Goal: Task Accomplishment & Management: Manage account settings

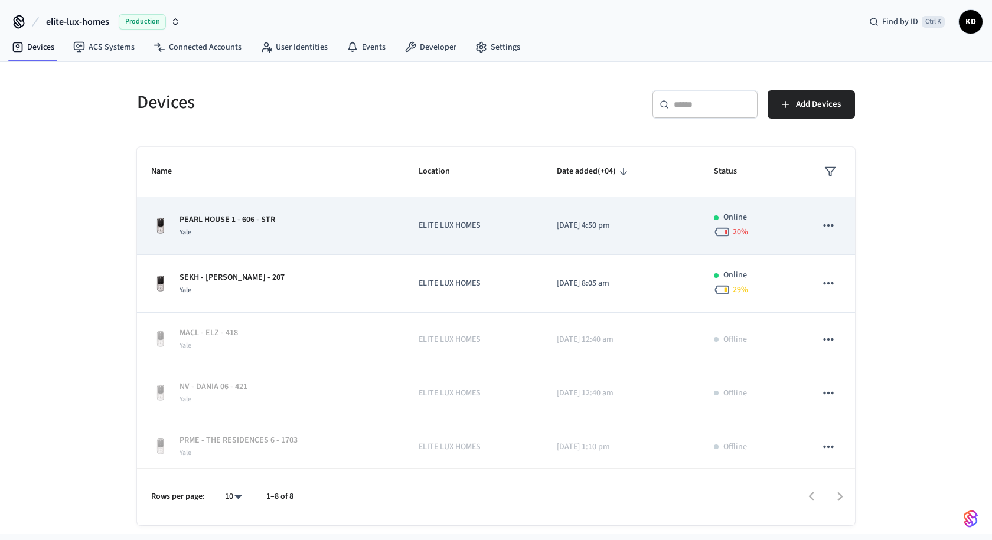
click at [822, 229] on icon "sticky table" at bounding box center [828, 225] width 15 height 15
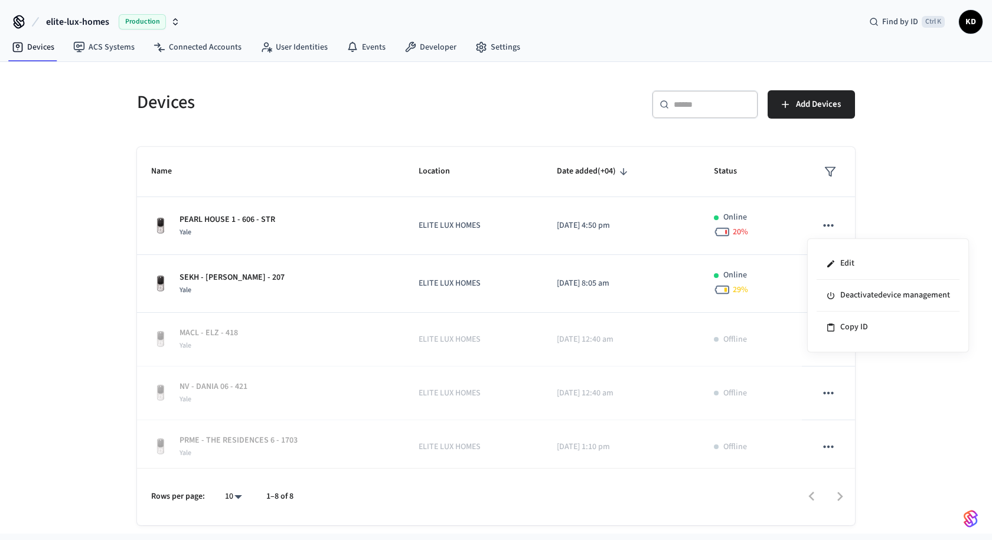
click at [902, 228] on div at bounding box center [496, 270] width 992 height 540
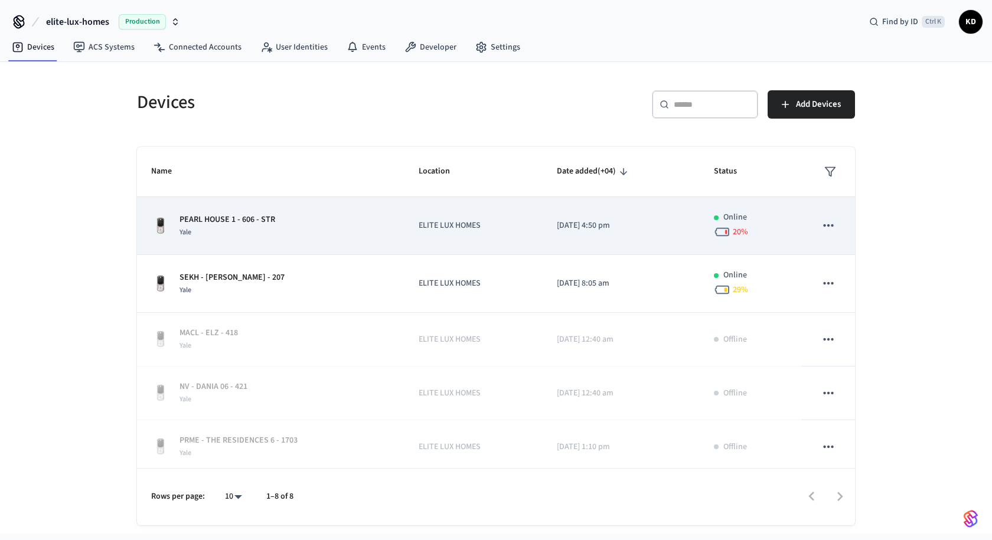
click at [252, 226] on div "Yale" at bounding box center [228, 232] width 96 height 12
click at [206, 222] on p "PEARL HOUSE 1 - 606 - STR" at bounding box center [228, 220] width 96 height 12
click at [235, 229] on div "Yale" at bounding box center [228, 232] width 96 height 12
click at [268, 237] on div "Yale" at bounding box center [228, 232] width 96 height 12
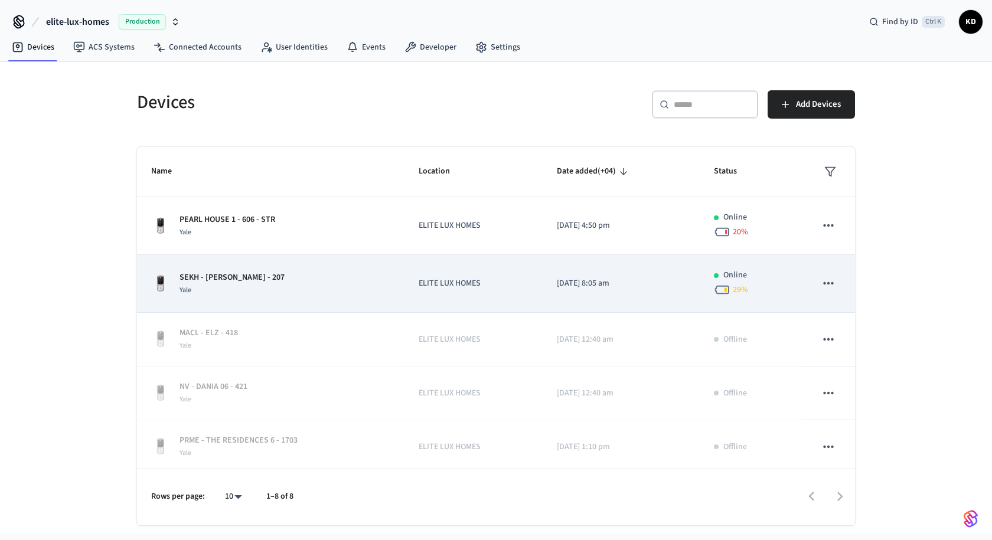
click at [301, 293] on div "SEKH - AZIZI IRIS - 207 Yale" at bounding box center [270, 284] width 239 height 25
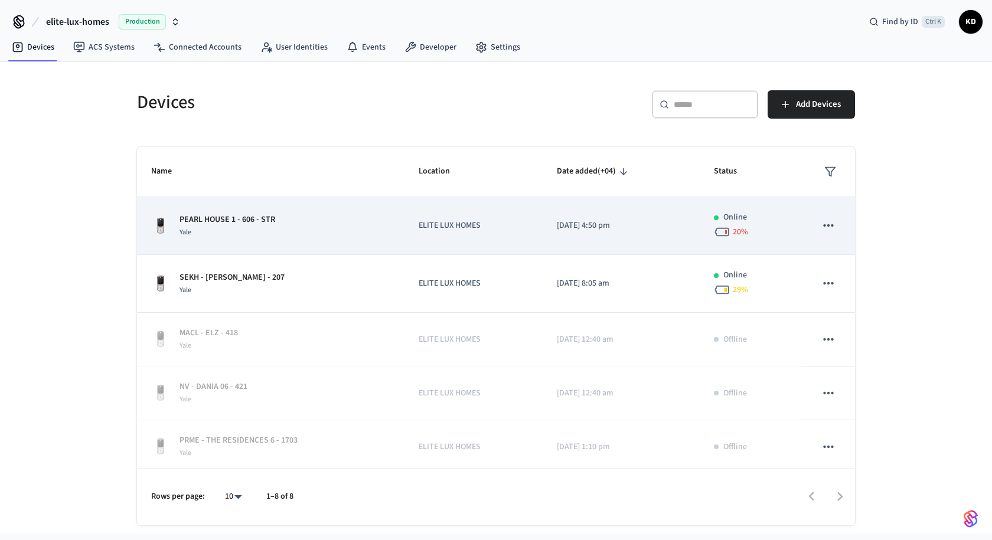
click at [821, 220] on icon "sticky table" at bounding box center [828, 225] width 15 height 15
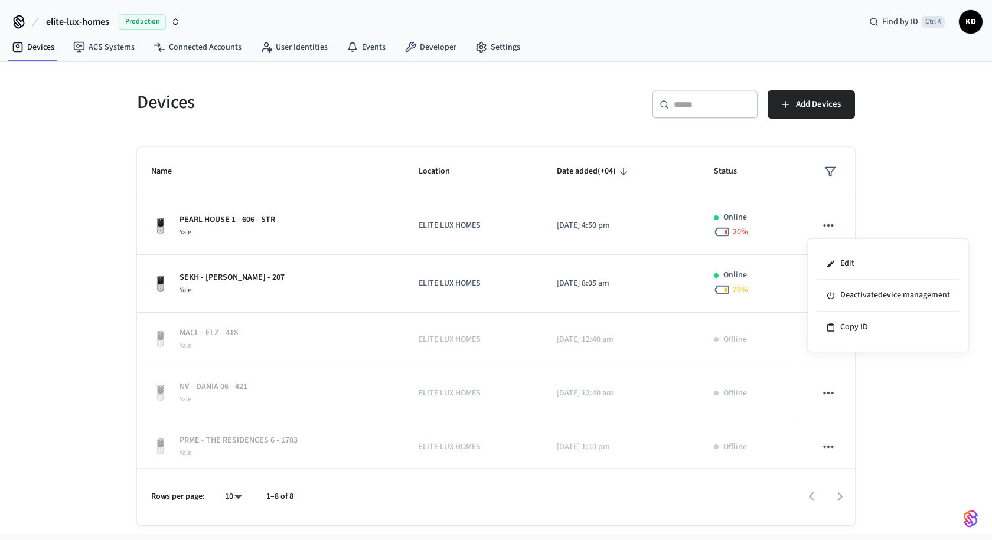
click at [908, 214] on div at bounding box center [496, 270] width 992 height 540
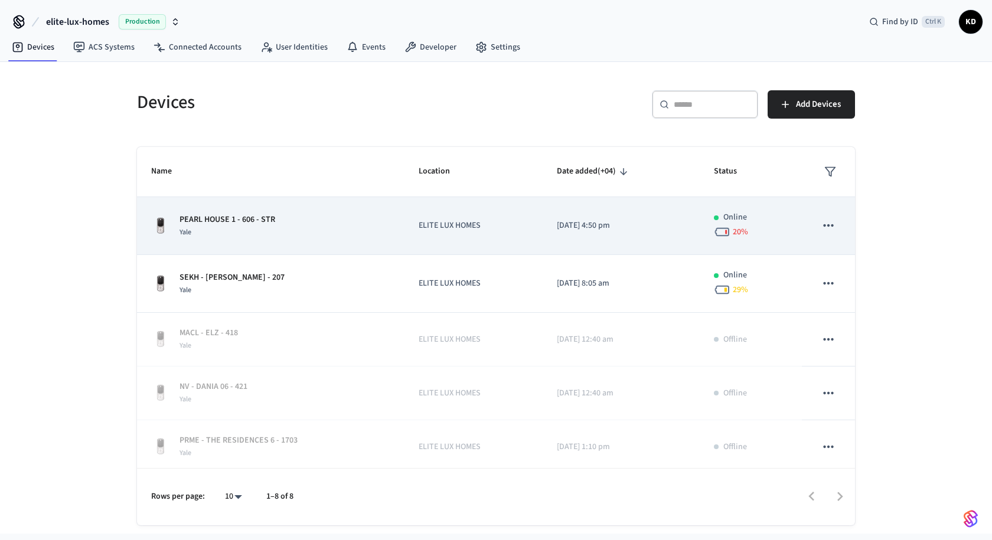
click at [317, 224] on div "PEARL HOUSE 1 - 606 - STR Yale" at bounding box center [270, 226] width 239 height 25
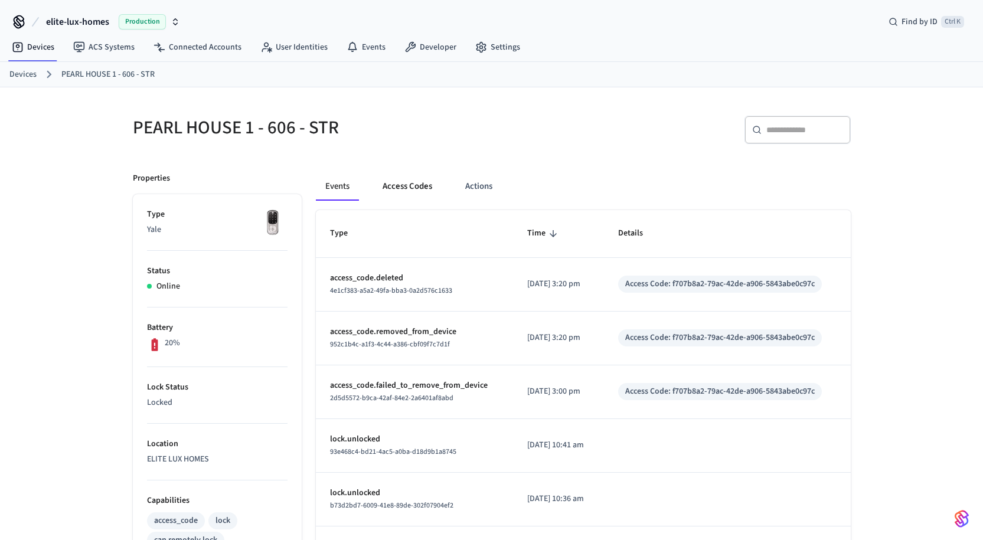
click at [411, 186] on button "Access Codes" at bounding box center [407, 186] width 69 height 28
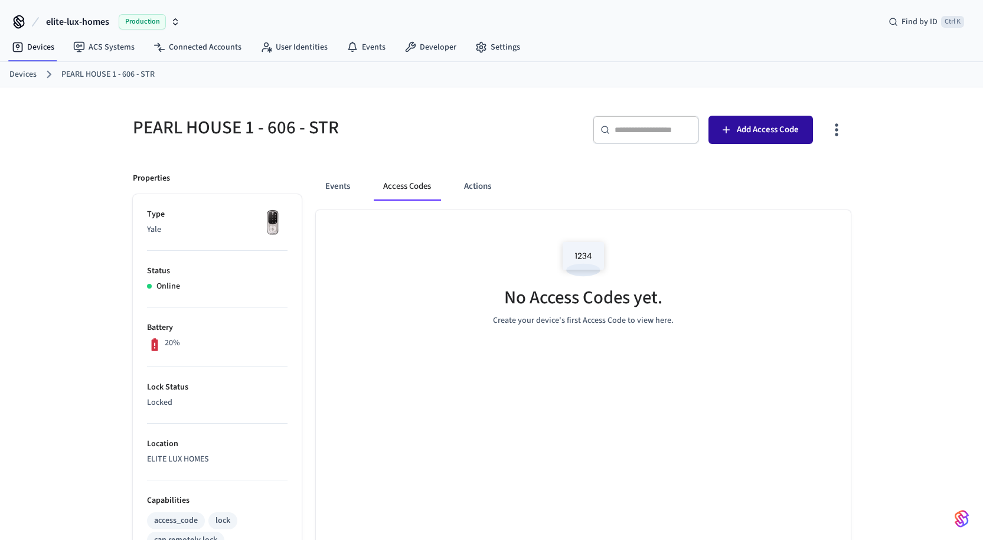
click at [742, 134] on span "Add Access Code" at bounding box center [768, 129] width 62 height 15
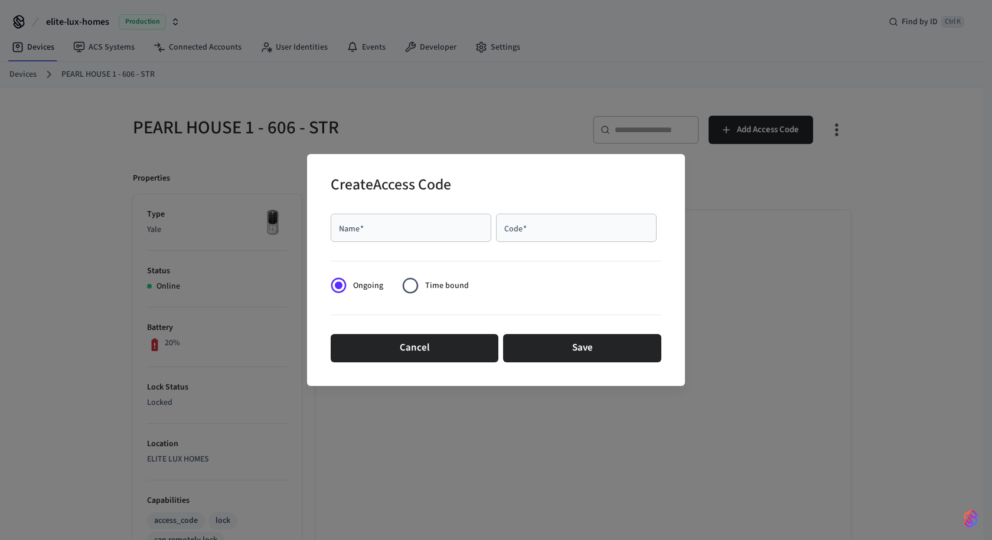
click at [392, 217] on div "Name   *" at bounding box center [411, 228] width 161 height 28
type input "**********"
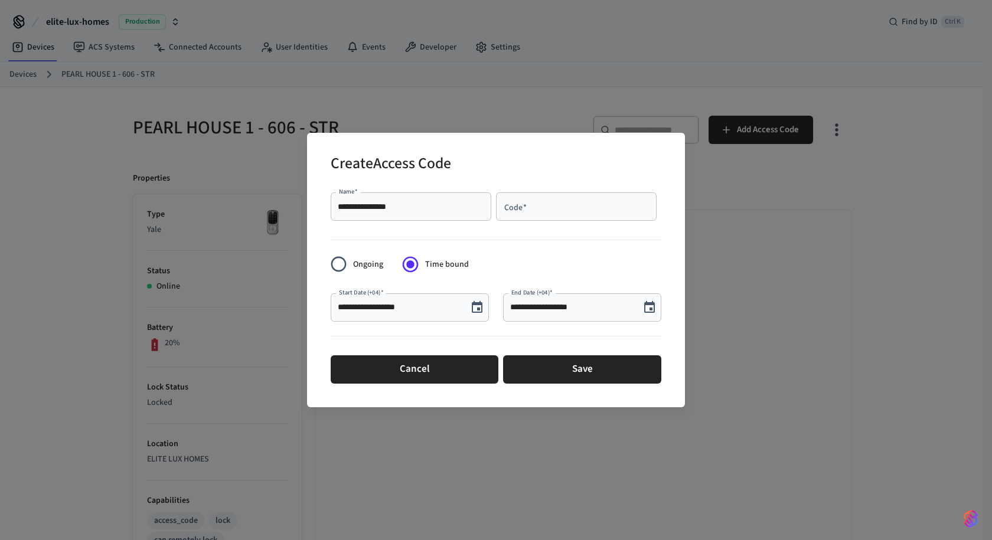
click at [476, 307] on icon "Choose date, selected date is Sep 19, 2025" at bounding box center [477, 308] width 14 height 14
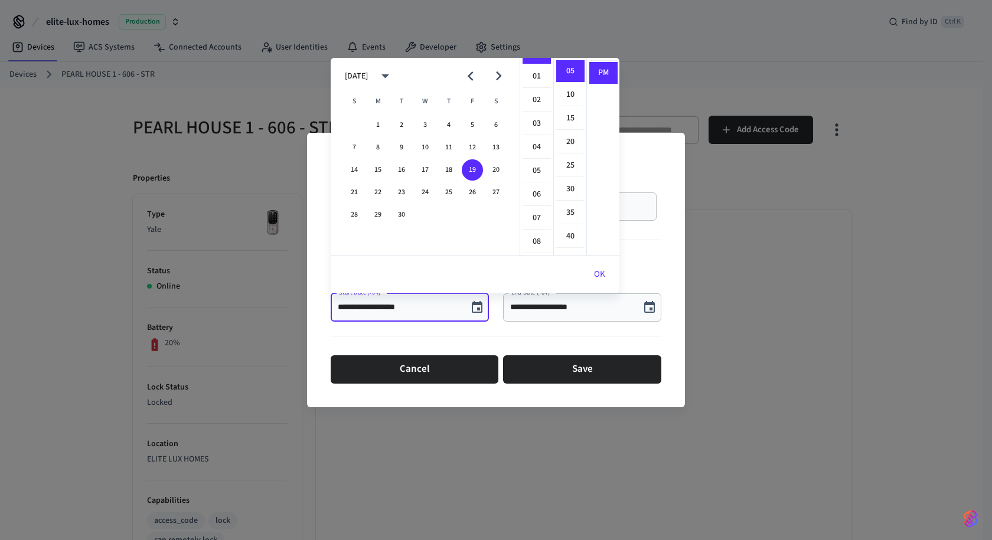
scroll to position [20, 0]
click at [540, 141] on li "04" at bounding box center [537, 146] width 28 height 22
click at [571, 69] on li "00" at bounding box center [570, 71] width 28 height 22
type input "**********"
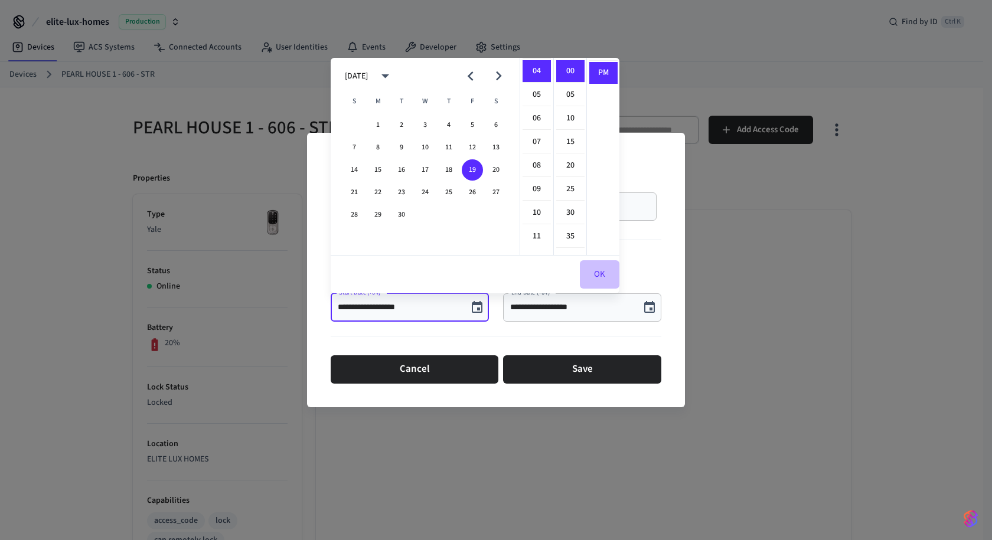
click at [596, 274] on button "OK" at bounding box center [600, 274] width 40 height 28
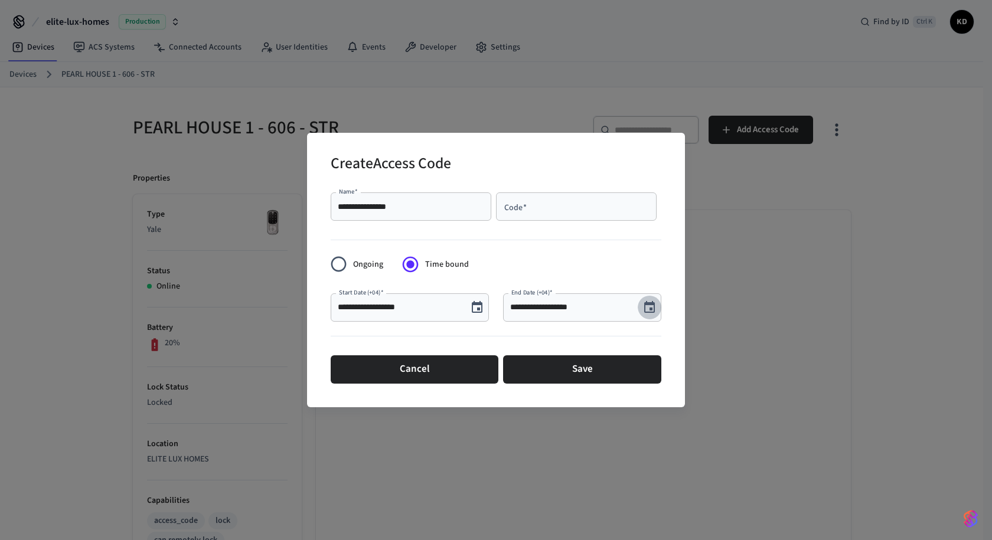
click at [648, 310] on icon "Choose date, selected date is Sep 19, 2025" at bounding box center [650, 308] width 14 height 14
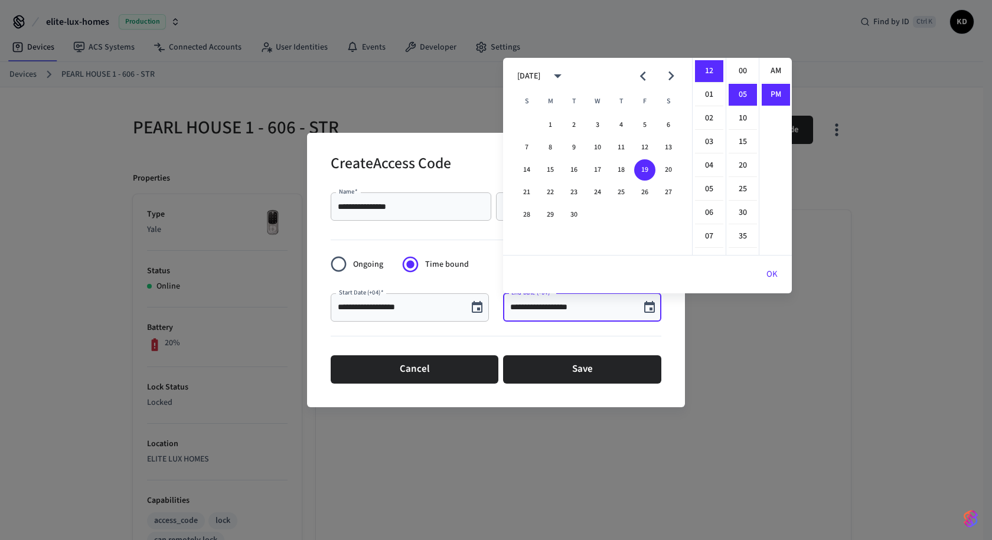
scroll to position [22, 0]
click at [712, 184] on li "05" at bounding box center [709, 189] width 28 height 22
click at [741, 184] on li "30" at bounding box center [743, 189] width 28 height 22
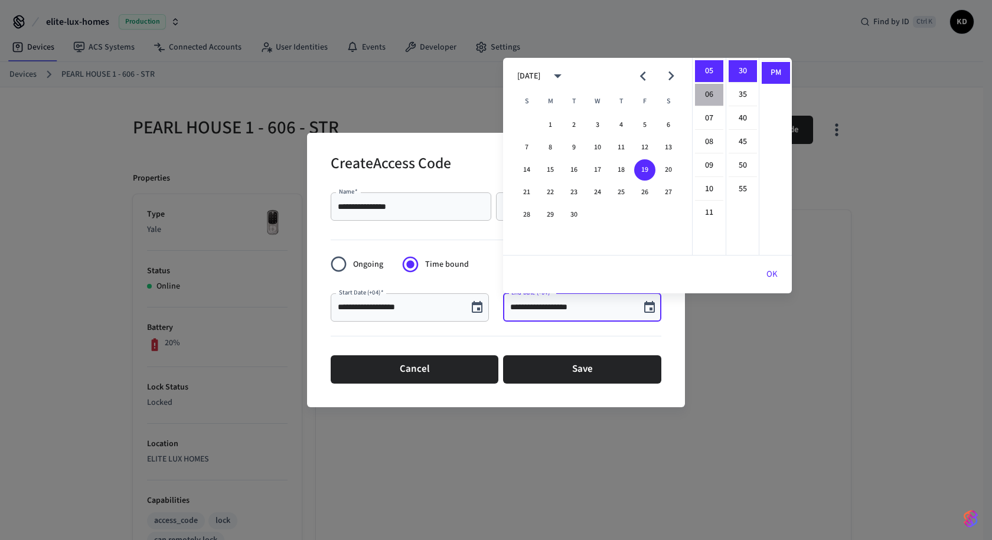
click at [707, 92] on li "06" at bounding box center [709, 95] width 28 height 22
type input "**********"
click at [771, 272] on button "OK" at bounding box center [773, 274] width 40 height 28
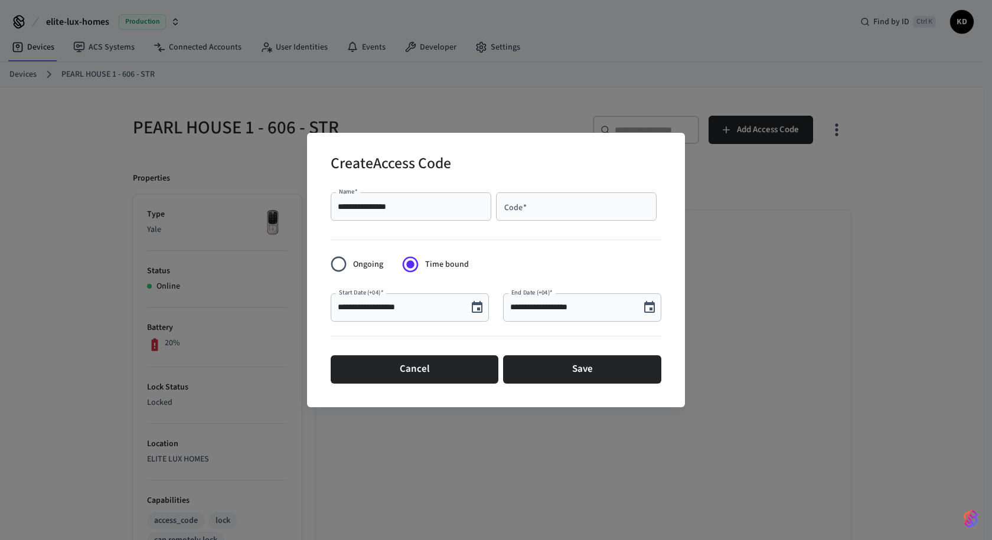
click at [545, 216] on div "Code   *" at bounding box center [576, 207] width 161 height 28
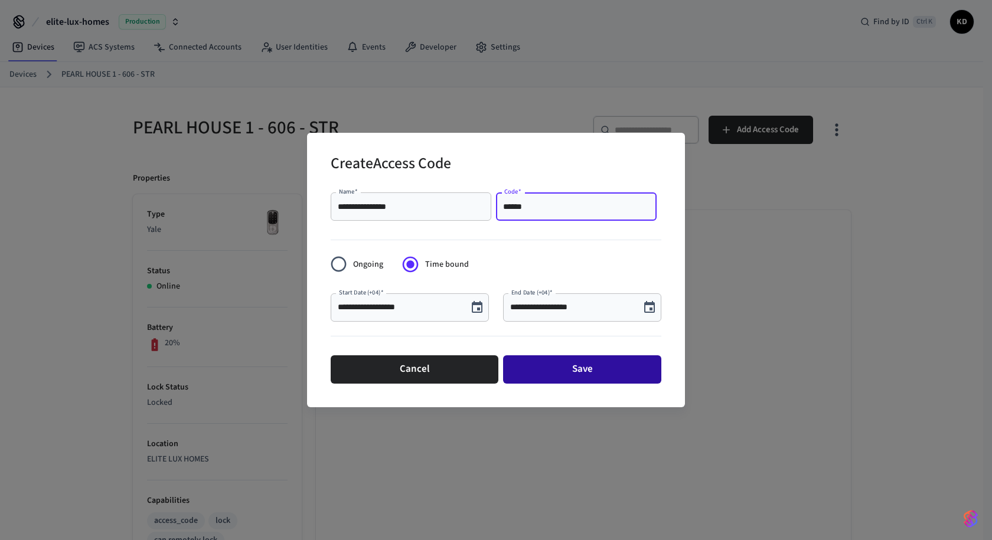
type input "******"
click at [565, 369] on button "Save" at bounding box center [582, 370] width 158 height 28
